Goal: Navigation & Orientation: Find specific page/section

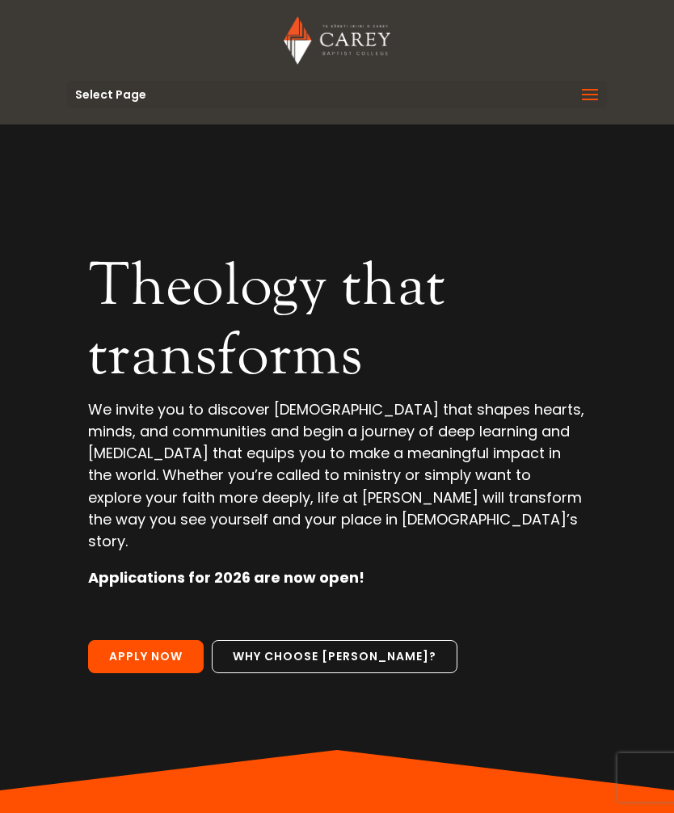
click at [593, 97] on span at bounding box center [590, 104] width 26 height 45
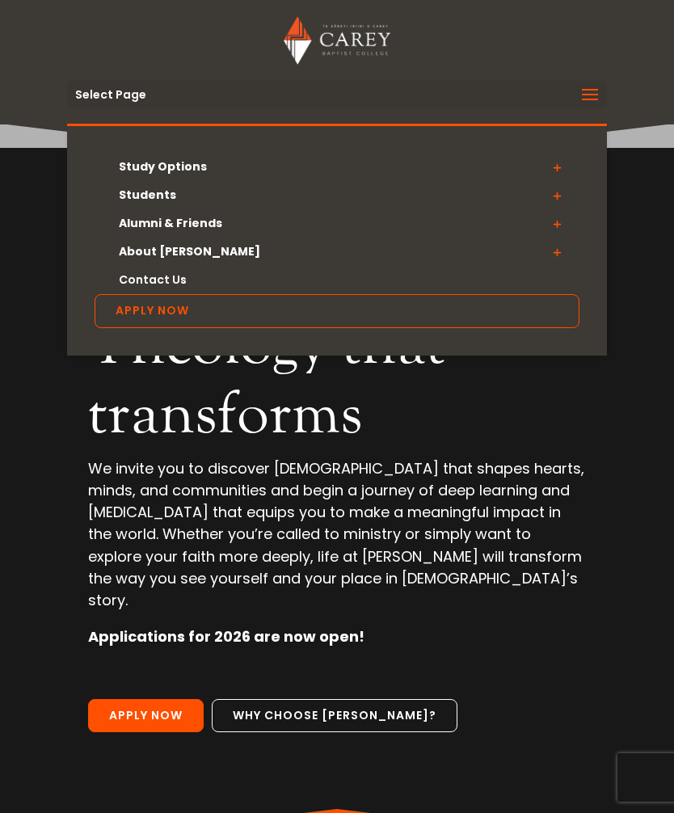
click at [175, 259] on link "About [PERSON_NAME]" at bounding box center [337, 252] width 485 height 28
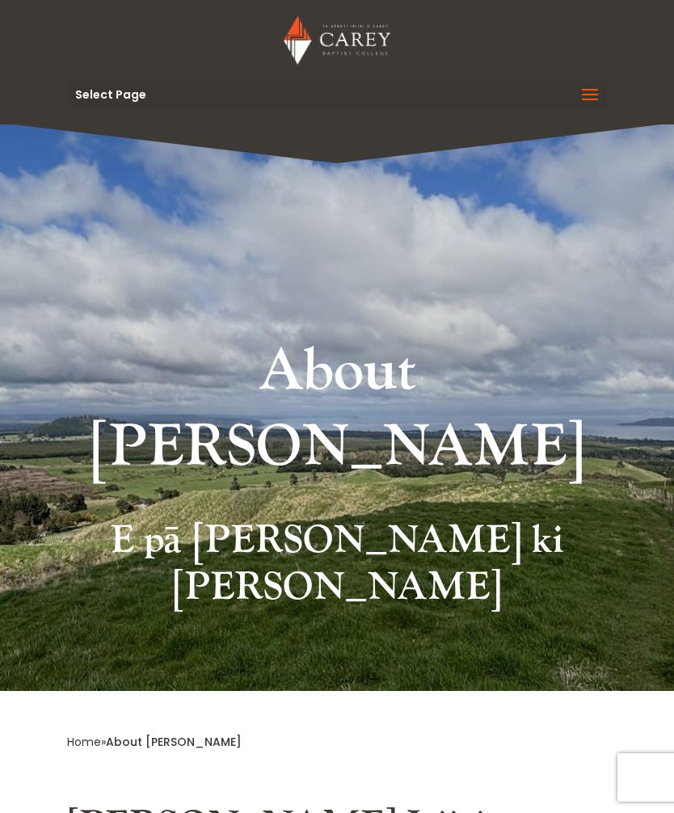
click at [585, 98] on span at bounding box center [590, 104] width 26 height 45
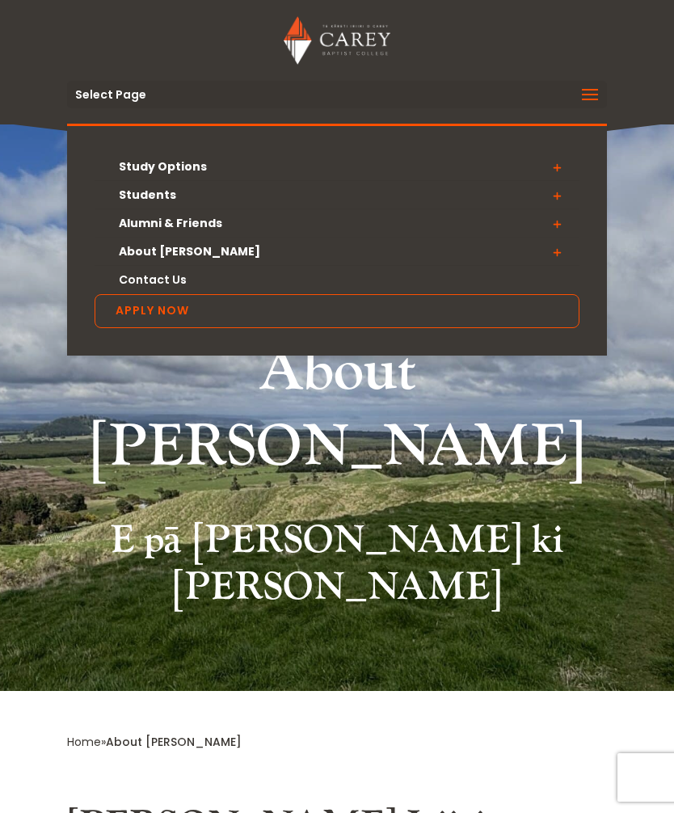
click at [588, 299] on ul "Study Options Certificate in Christian Leadership (Micro-credential) Intermissi…" at bounding box center [336, 240] width 539 height 232
click at [185, 247] on link "About [PERSON_NAME]" at bounding box center [337, 252] width 485 height 28
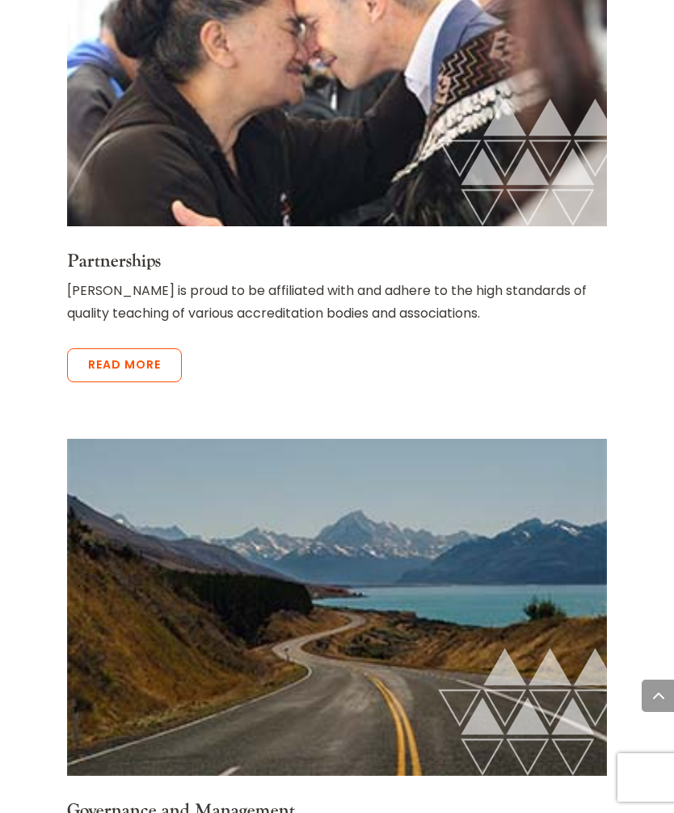
scroll to position [6172, 0]
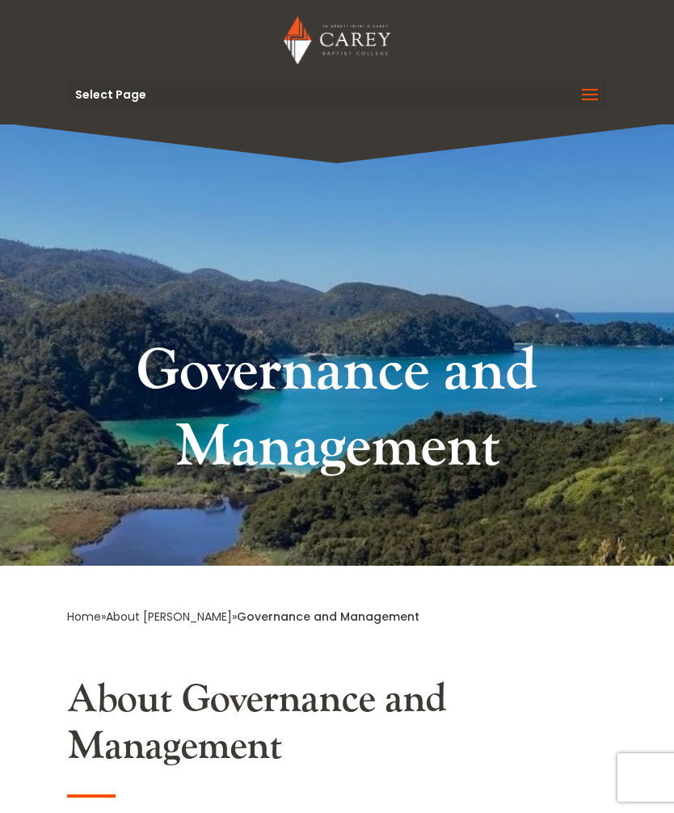
click at [115, 98] on span "Select Page" at bounding box center [110, 94] width 71 height 11
click at [588, 104] on span at bounding box center [590, 104] width 26 height 45
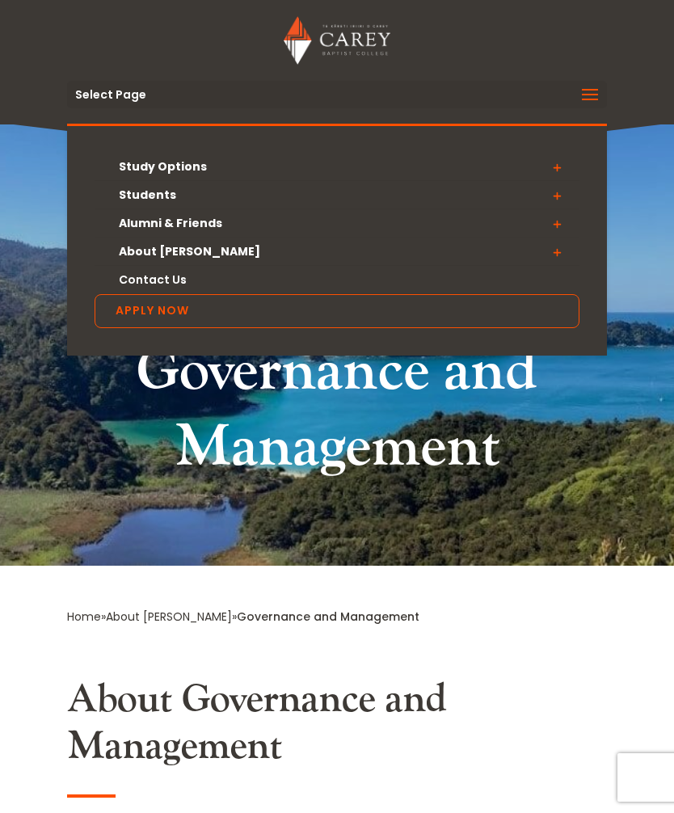
click at [344, 41] on img at bounding box center [337, 40] width 106 height 48
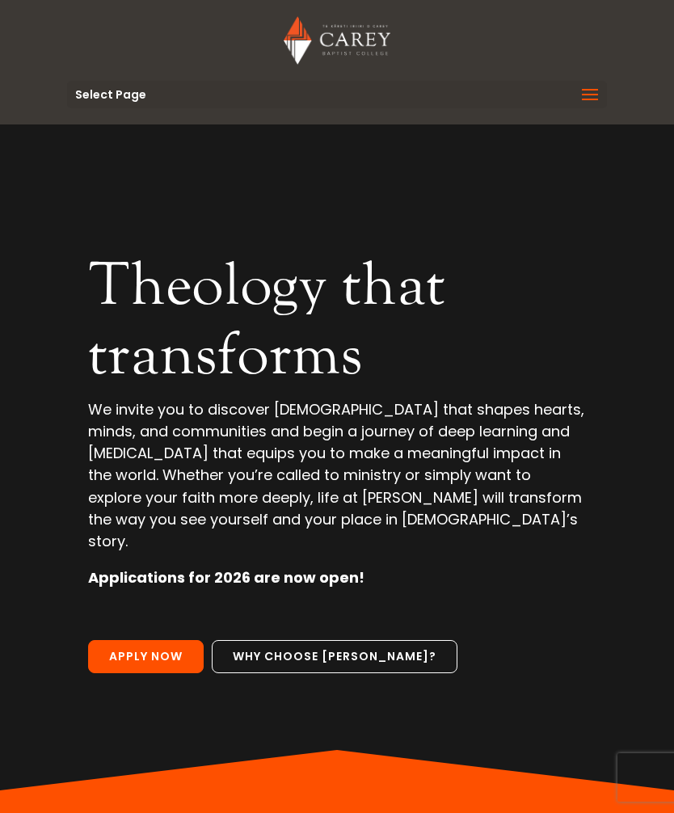
click at [352, 48] on img at bounding box center [337, 40] width 106 height 48
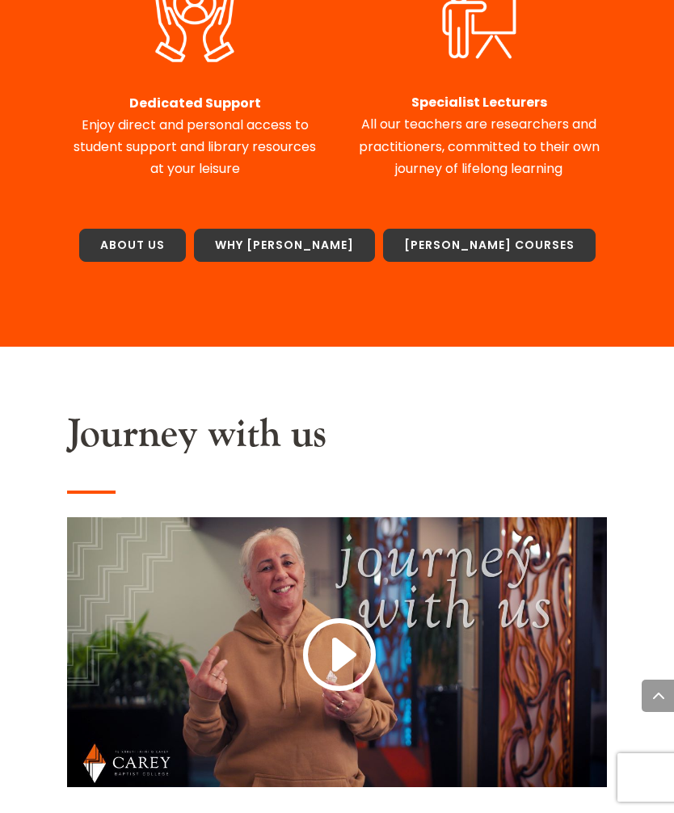
scroll to position [1392, 0]
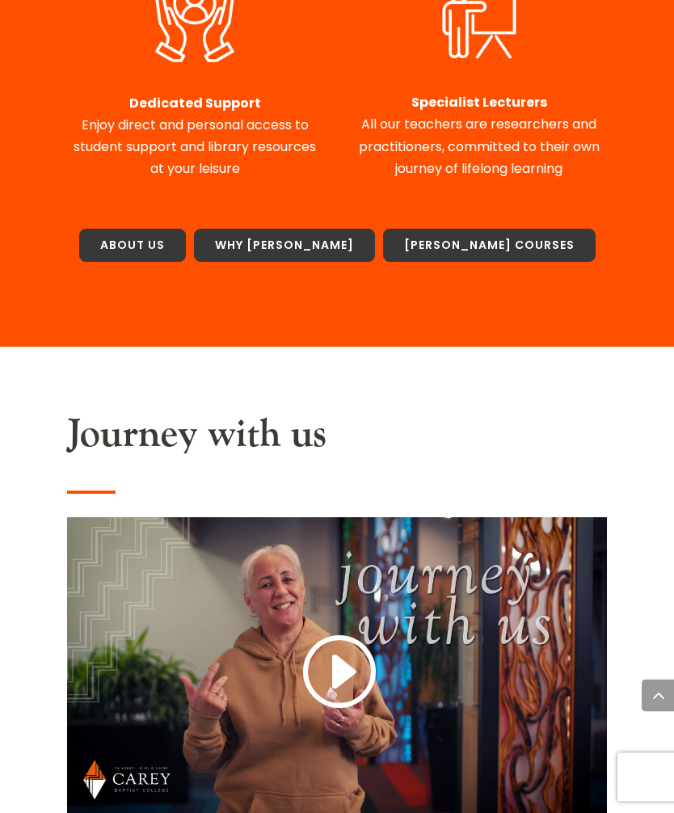
click at [186, 230] on link "About Us" at bounding box center [132, 247] width 107 height 34
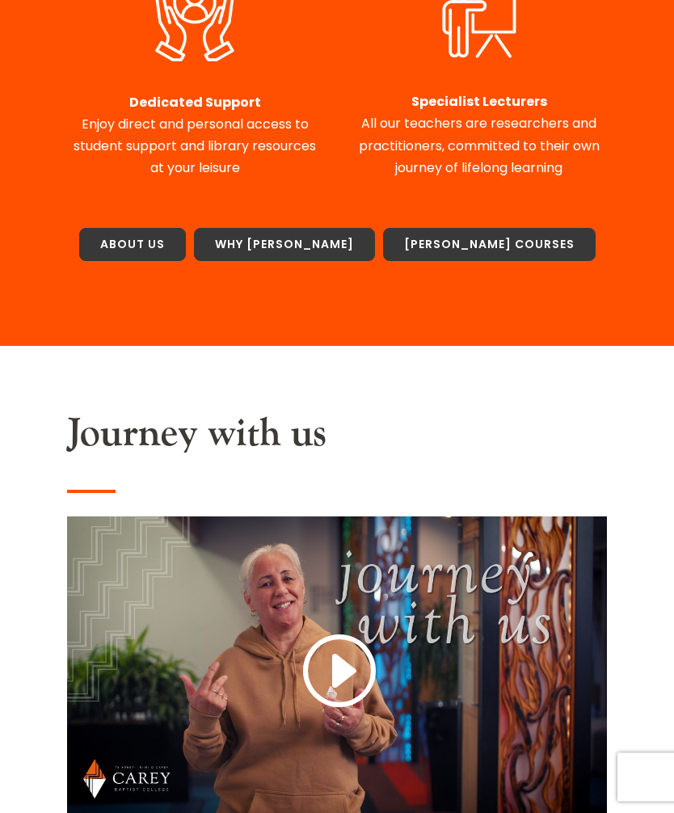
scroll to position [1446, 0]
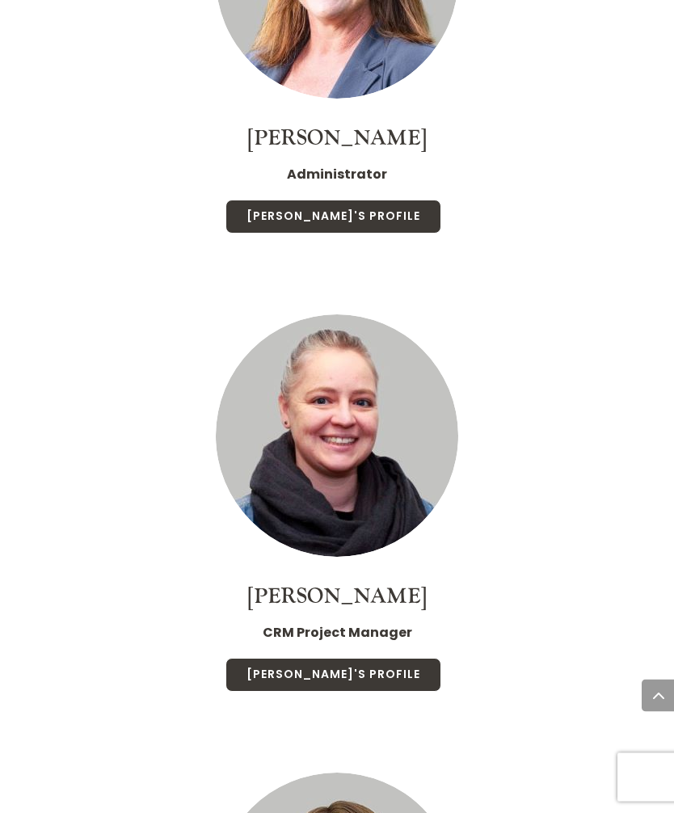
scroll to position [14350, 0]
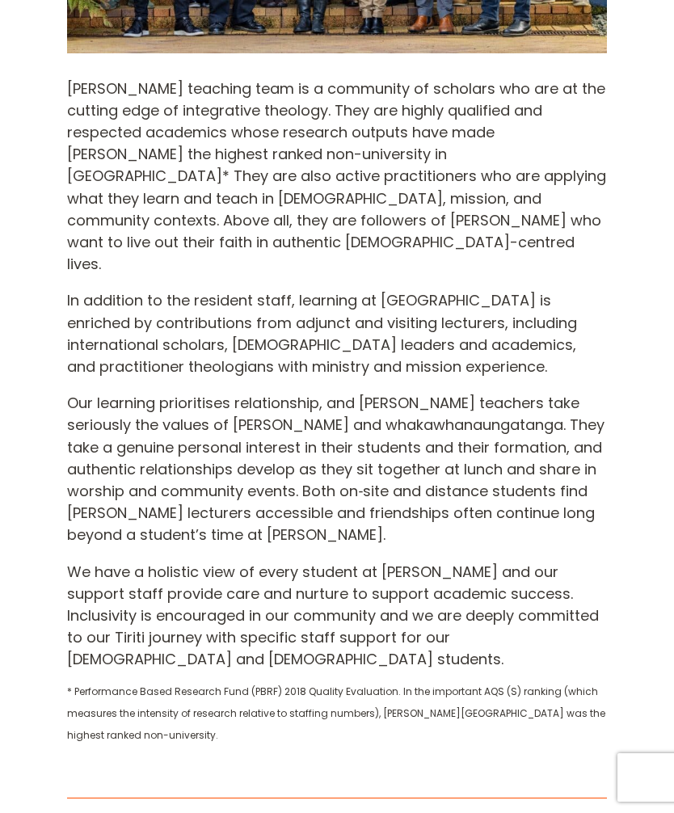
scroll to position [0, 0]
